Goal: Check status: Check status

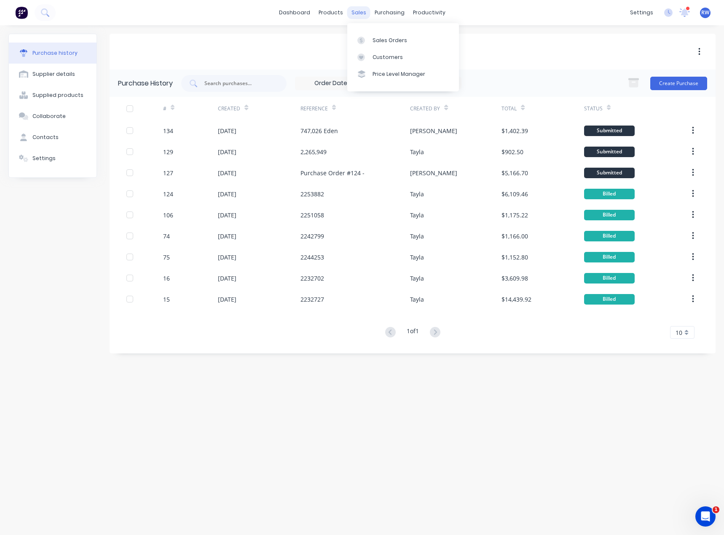
click at [362, 13] on div "sales" at bounding box center [358, 12] width 23 height 13
click at [376, 41] on div "Sales Orders" at bounding box center [389, 41] width 35 height 8
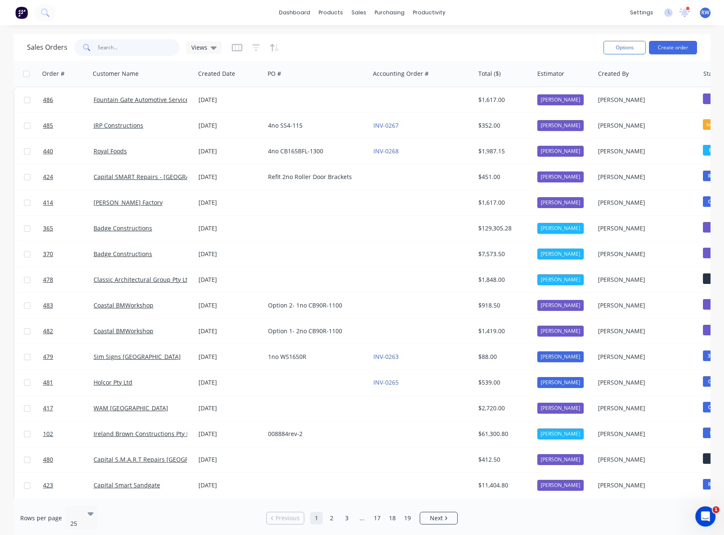
click at [151, 45] on input "text" at bounding box center [139, 47] width 82 height 17
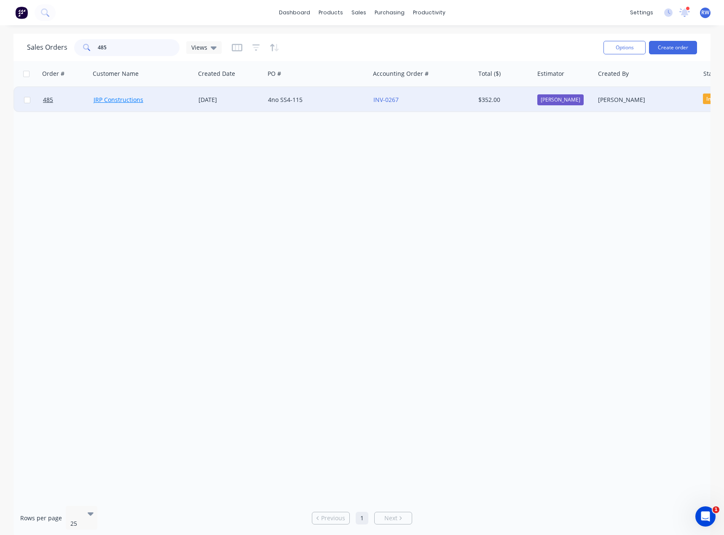
type input "485"
click at [115, 100] on link "JRP Constructions" at bounding box center [119, 100] width 50 height 8
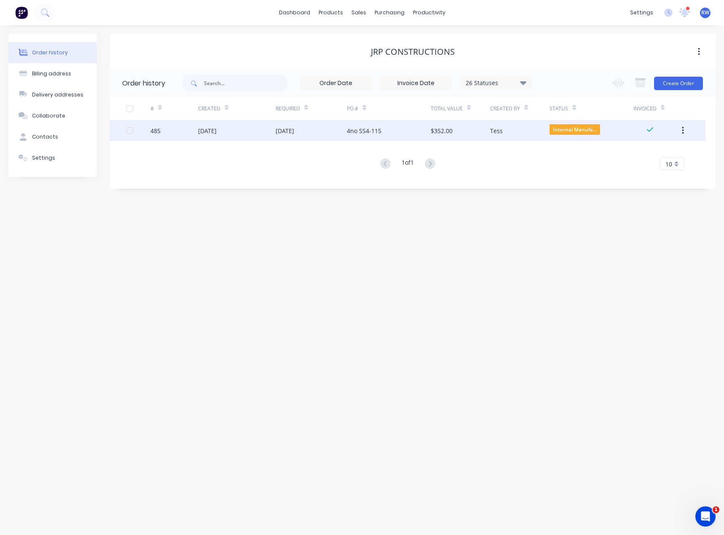
click at [200, 130] on div "[DATE]" at bounding box center [207, 130] width 19 height 9
